Goal: Information Seeking & Learning: Learn about a topic

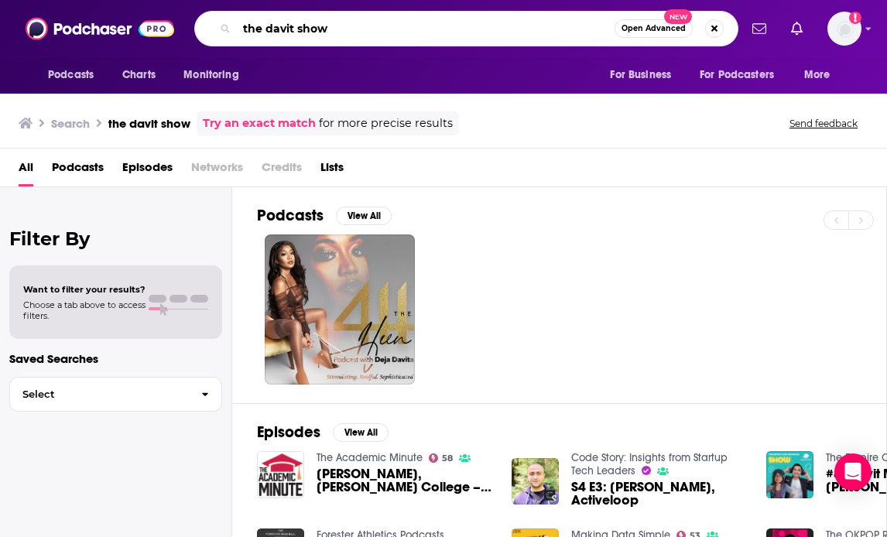
click at [273, 29] on input "the davit show" at bounding box center [426, 28] width 378 height 25
type input "the ravit show"
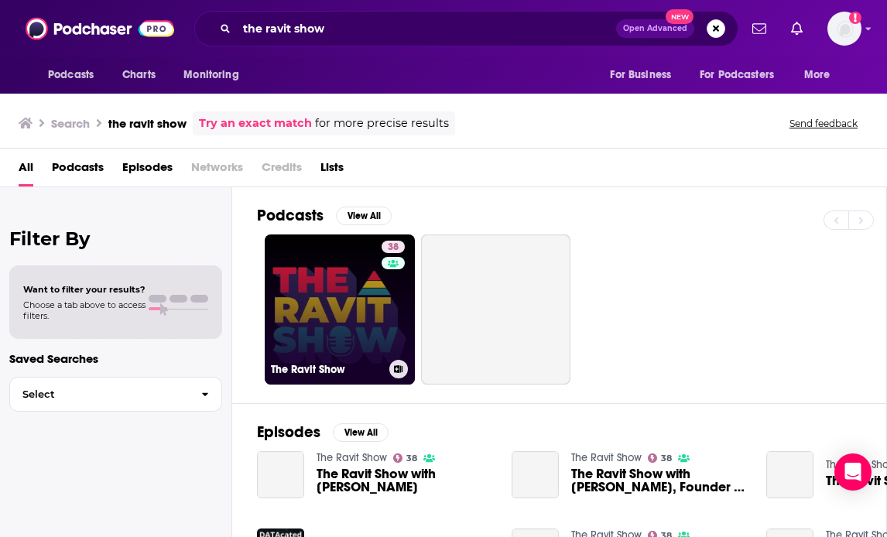
click at [331, 303] on link "38 The Ravit Show" at bounding box center [340, 309] width 150 height 150
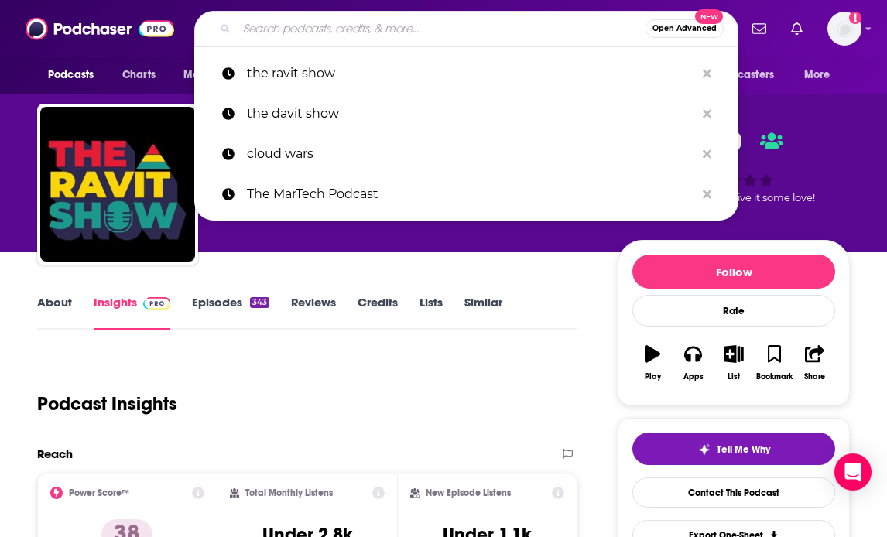
click at [466, 36] on input "Search podcasts, credits, & more..." at bounding box center [441, 28] width 408 height 25
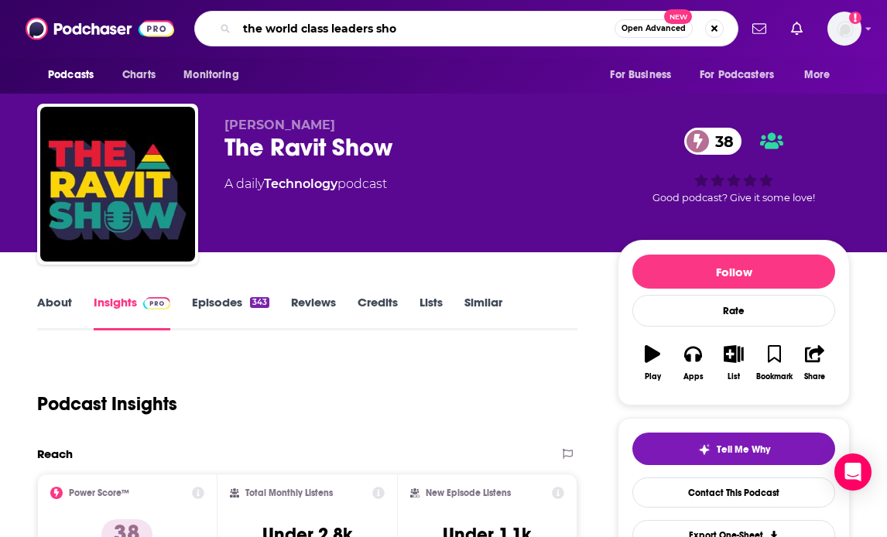
type input "the world class leaders show"
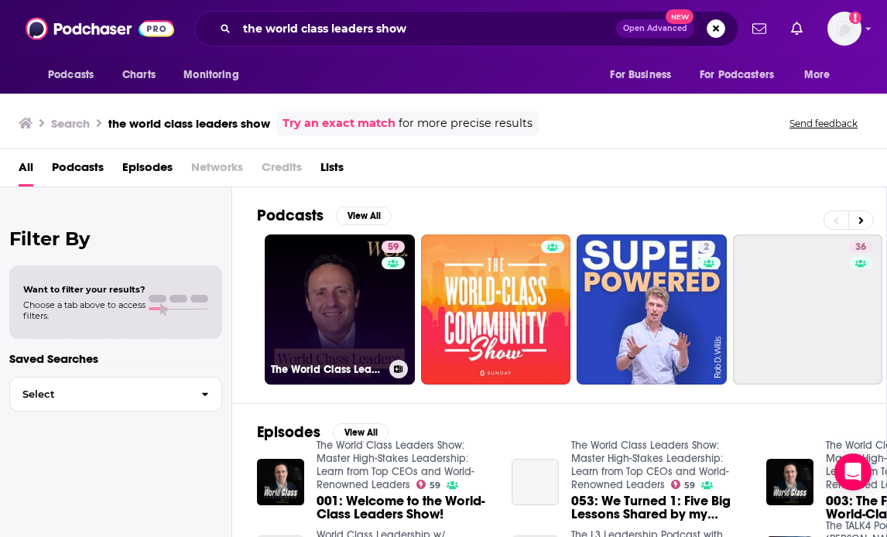
click at [330, 318] on link "59 The World Class Leaders Show: Master High-Stakes Leadership: Learn from Top …" at bounding box center [340, 309] width 150 height 150
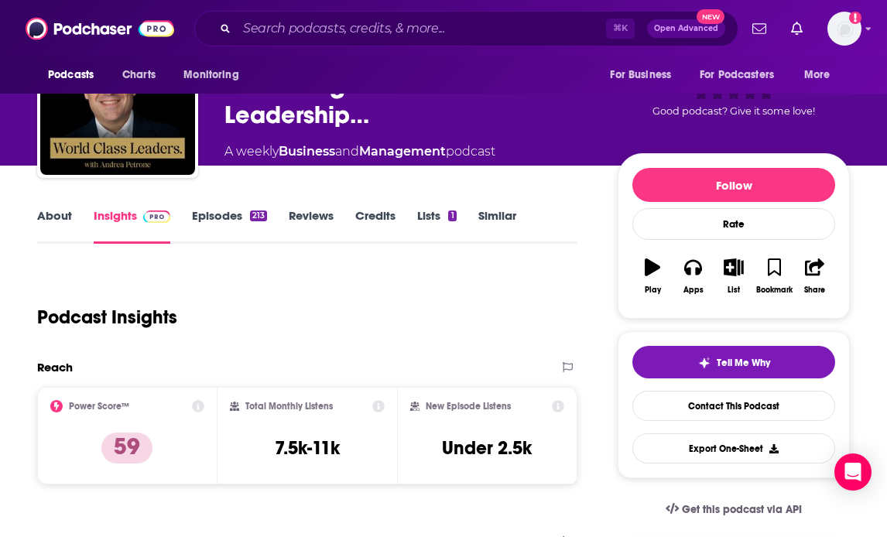
scroll to position [105, 0]
